Goal: Information Seeking & Learning: Understand process/instructions

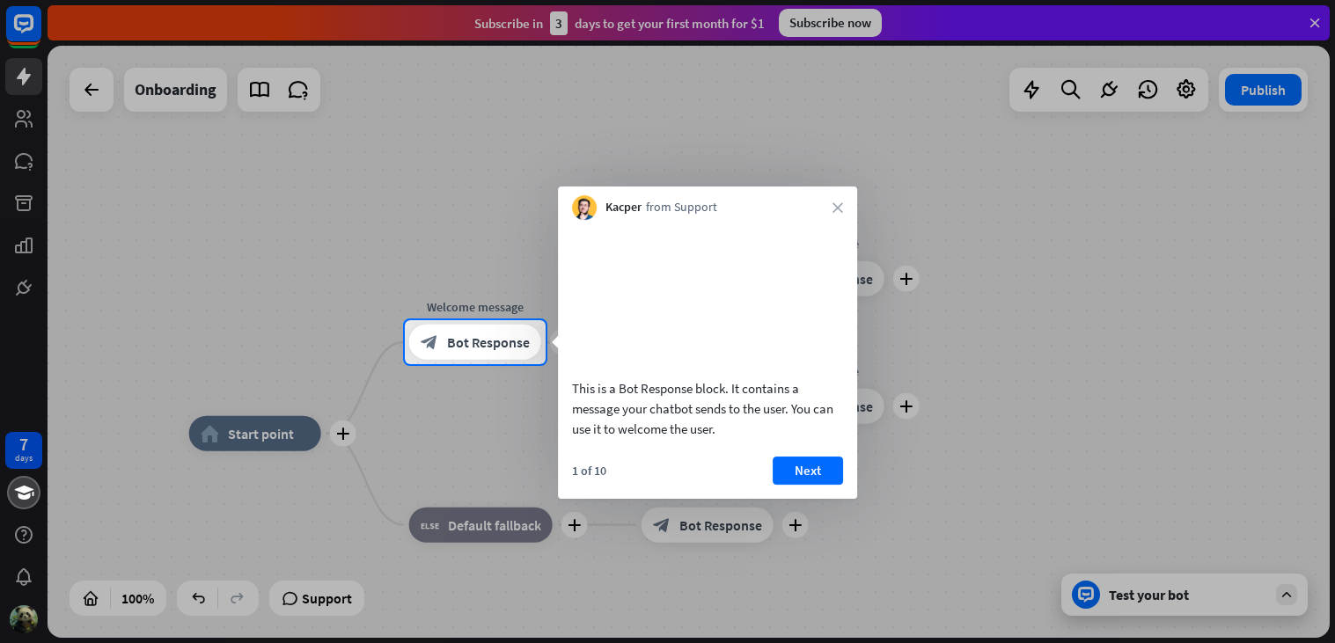
click at [682, 417] on div "This is a Bot Response block. It contains a message your chatbot sends to the u…" at bounding box center [707, 408] width 271 height 61
click at [796, 480] on button "Next" at bounding box center [808, 471] width 70 height 28
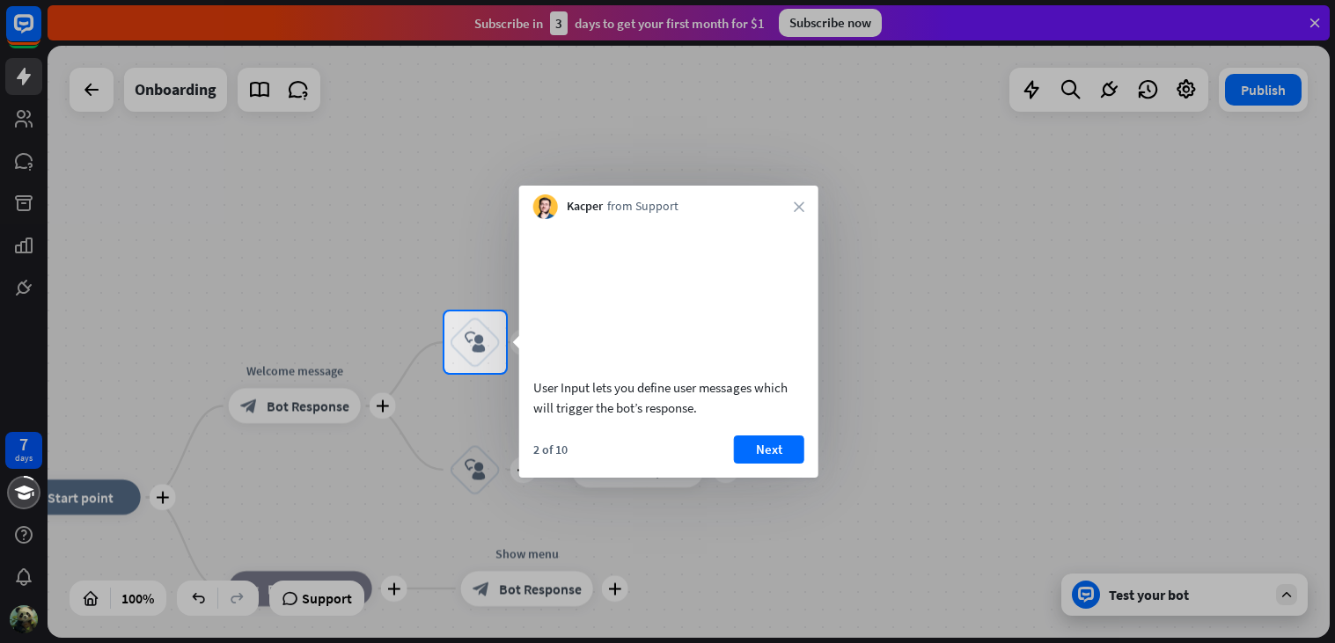
click at [786, 427] on div "User Input lets you define user messages which will trigger the bot’s response." at bounding box center [668, 323] width 299 height 208
click at [781, 464] on button "Next" at bounding box center [769, 450] width 70 height 28
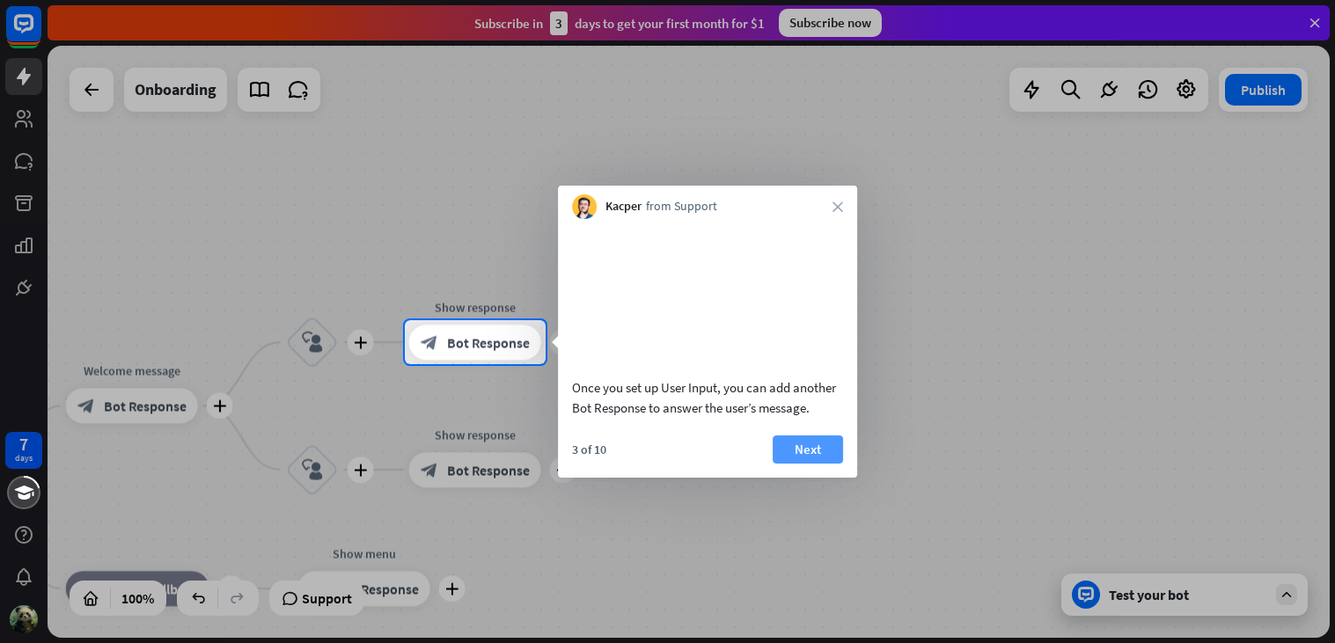
click at [800, 464] on button "Next" at bounding box center [808, 450] width 70 height 28
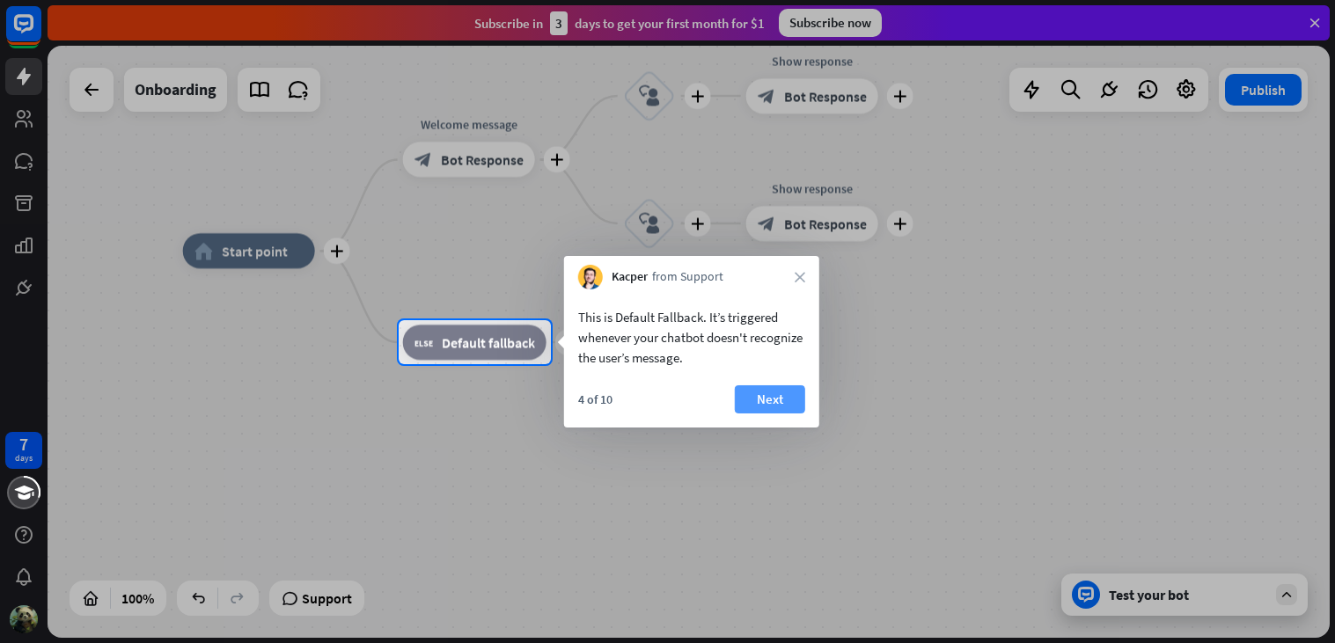
click at [757, 410] on button "Next" at bounding box center [770, 399] width 70 height 28
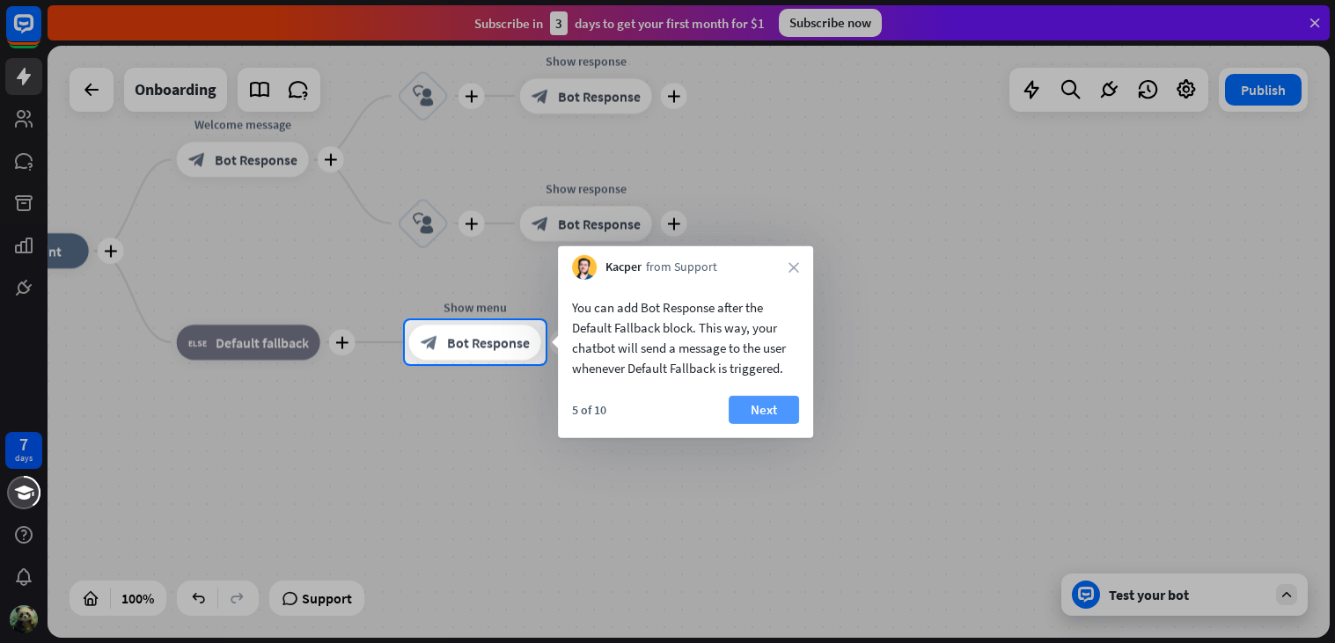
click at [758, 407] on button "Next" at bounding box center [764, 410] width 70 height 28
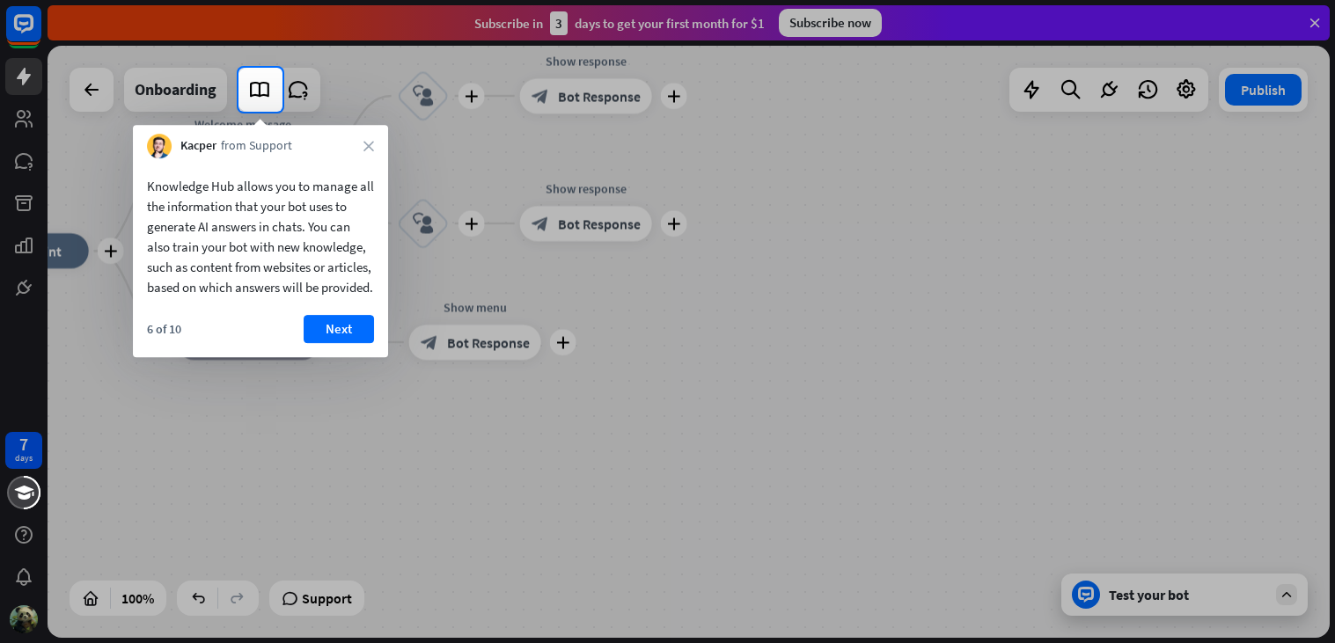
click at [333, 357] on div "6 of 10 Next" at bounding box center [260, 336] width 255 height 42
click at [326, 343] on button "Next" at bounding box center [339, 329] width 70 height 28
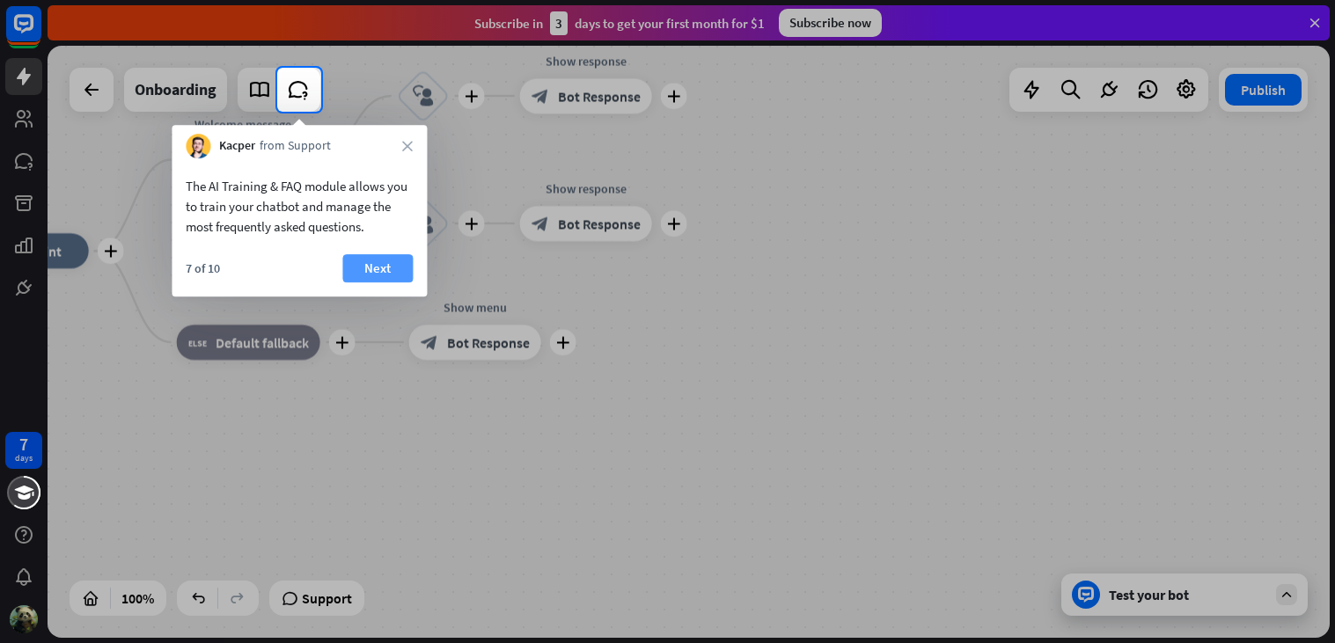
click at [368, 260] on button "Next" at bounding box center [377, 268] width 70 height 28
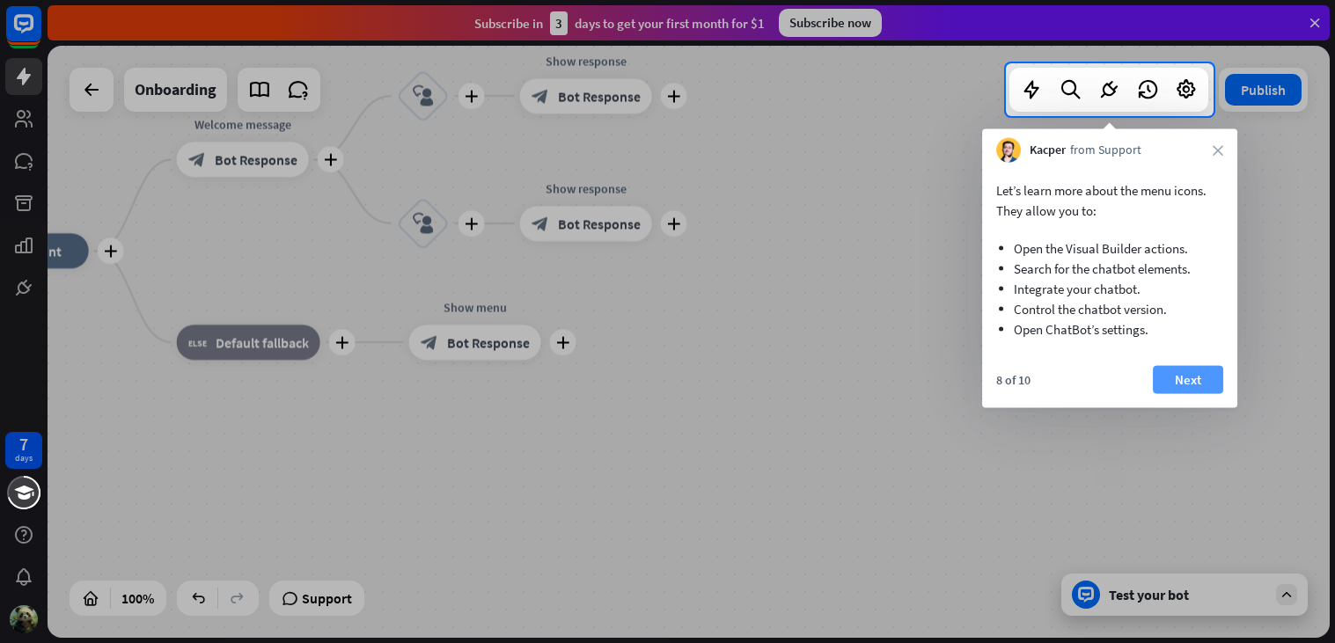
click at [1214, 382] on button "Next" at bounding box center [1188, 380] width 70 height 28
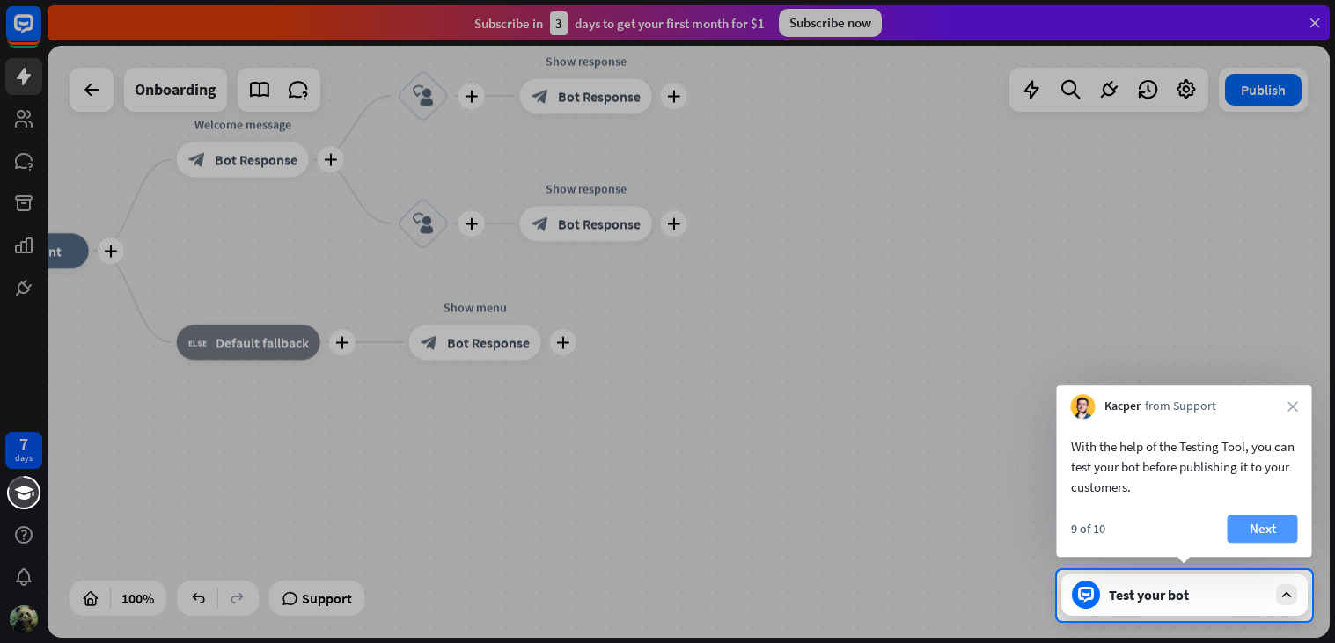
click at [1266, 537] on button "Next" at bounding box center [1262, 529] width 70 height 28
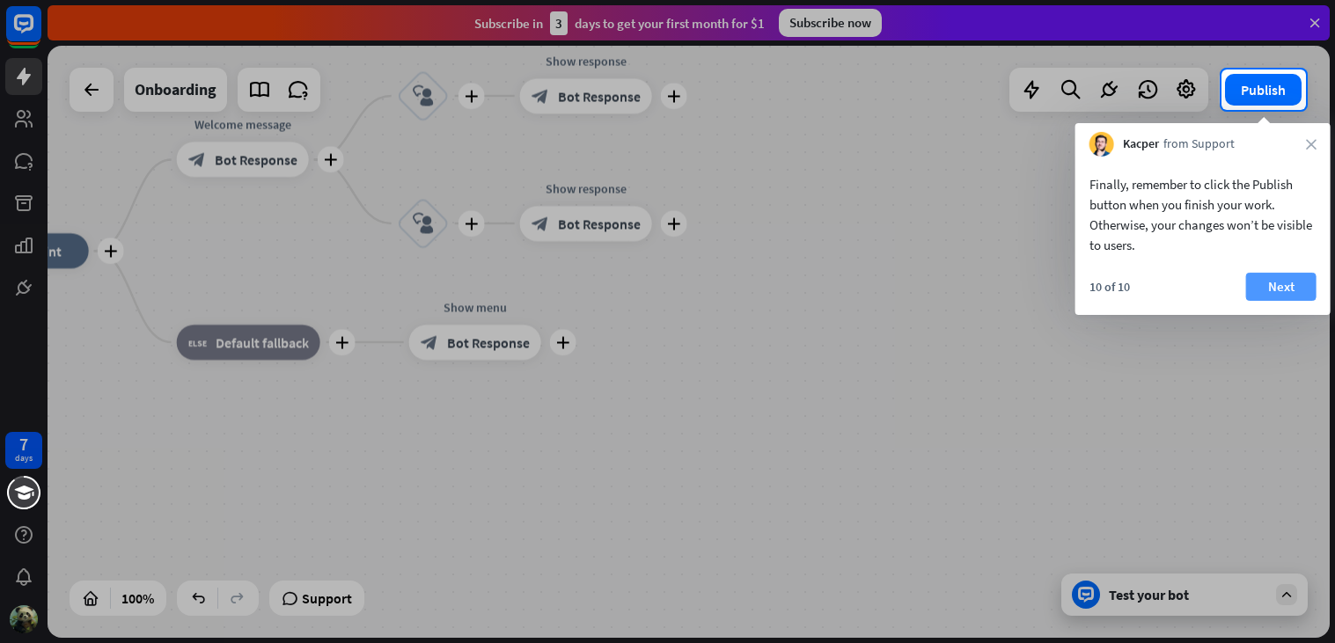
click at [1271, 281] on button "Next" at bounding box center [1281, 287] width 70 height 28
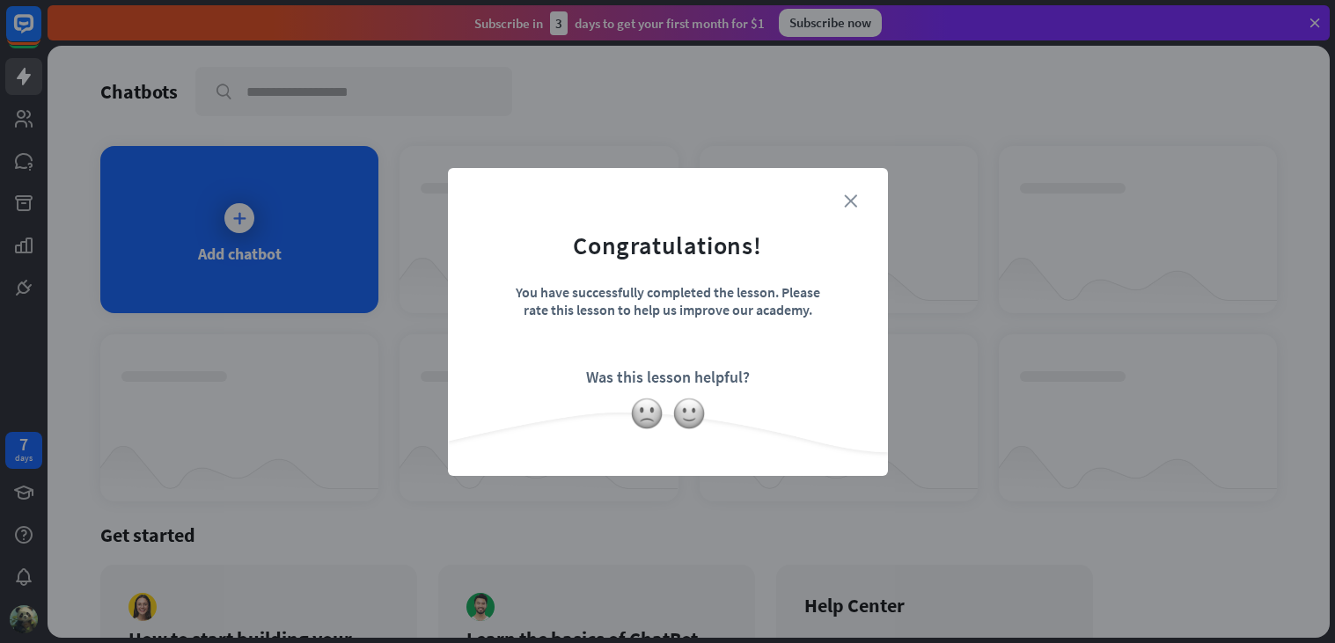
click at [845, 194] on icon "close" at bounding box center [850, 200] width 13 height 13
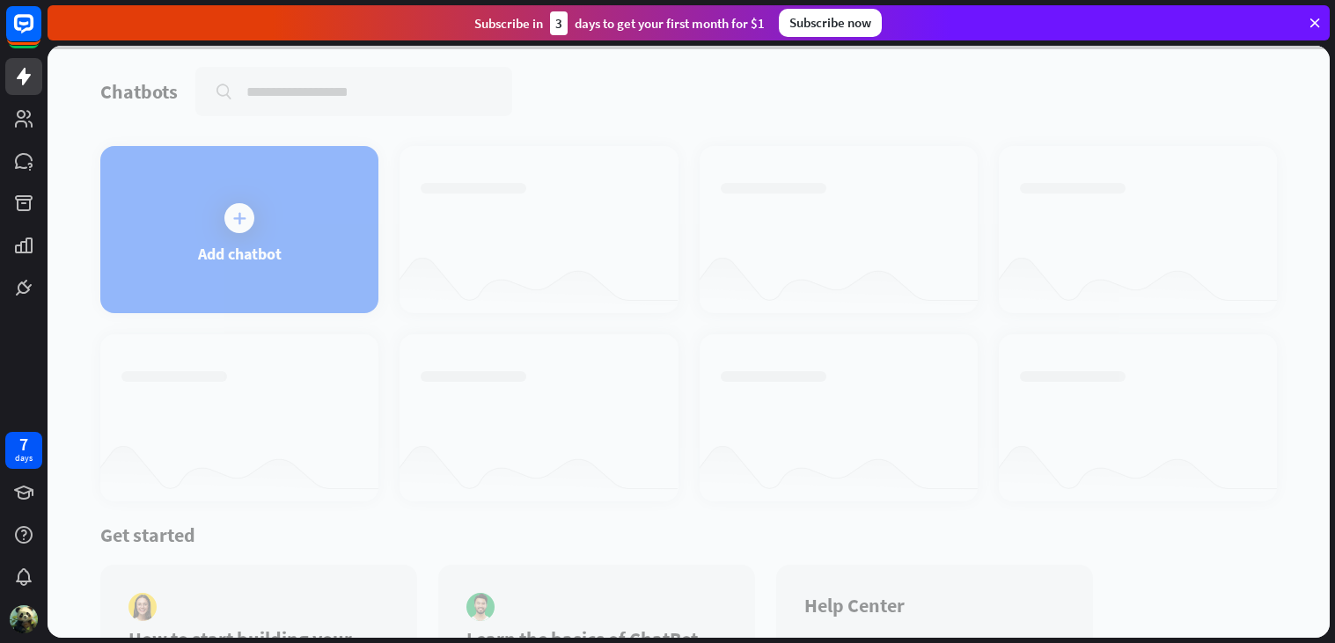
click at [307, 180] on div at bounding box center [689, 342] width 1282 height 592
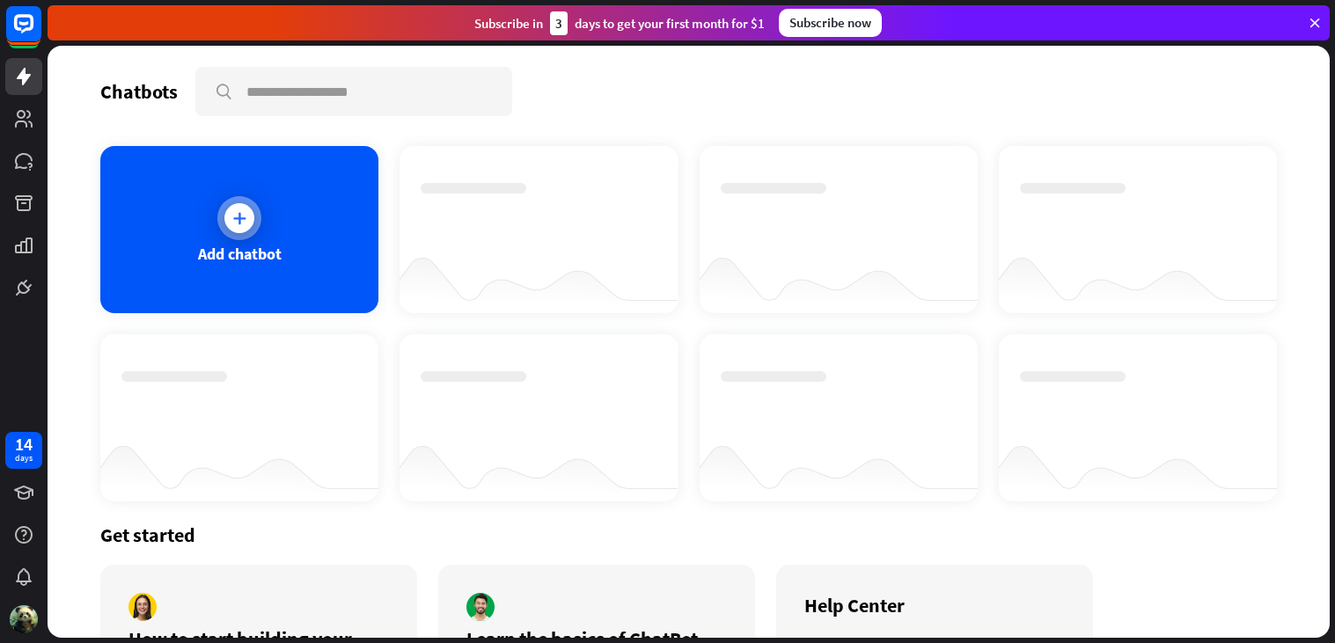
click at [216, 221] on div "Add chatbot" at bounding box center [239, 229] width 278 height 167
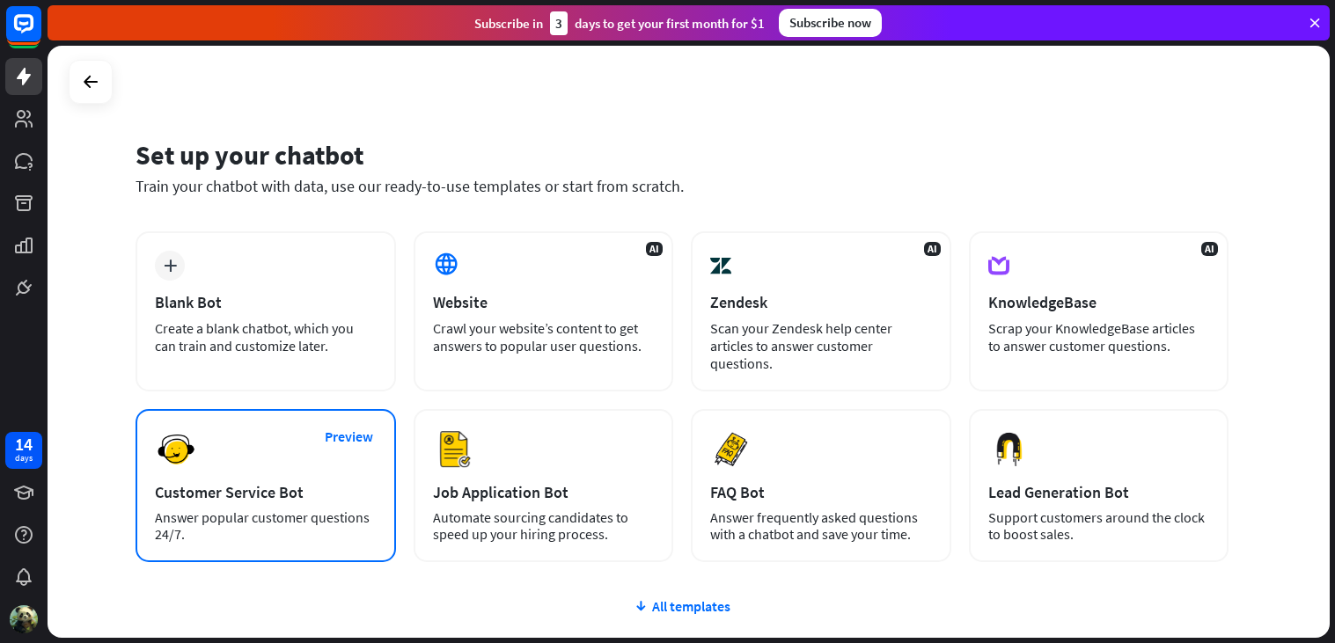
click at [340, 451] on div "Preview Customer Service Bot Answer popular customer questions 24/7." at bounding box center [266, 485] width 260 height 153
